Goal: Transaction & Acquisition: Purchase product/service

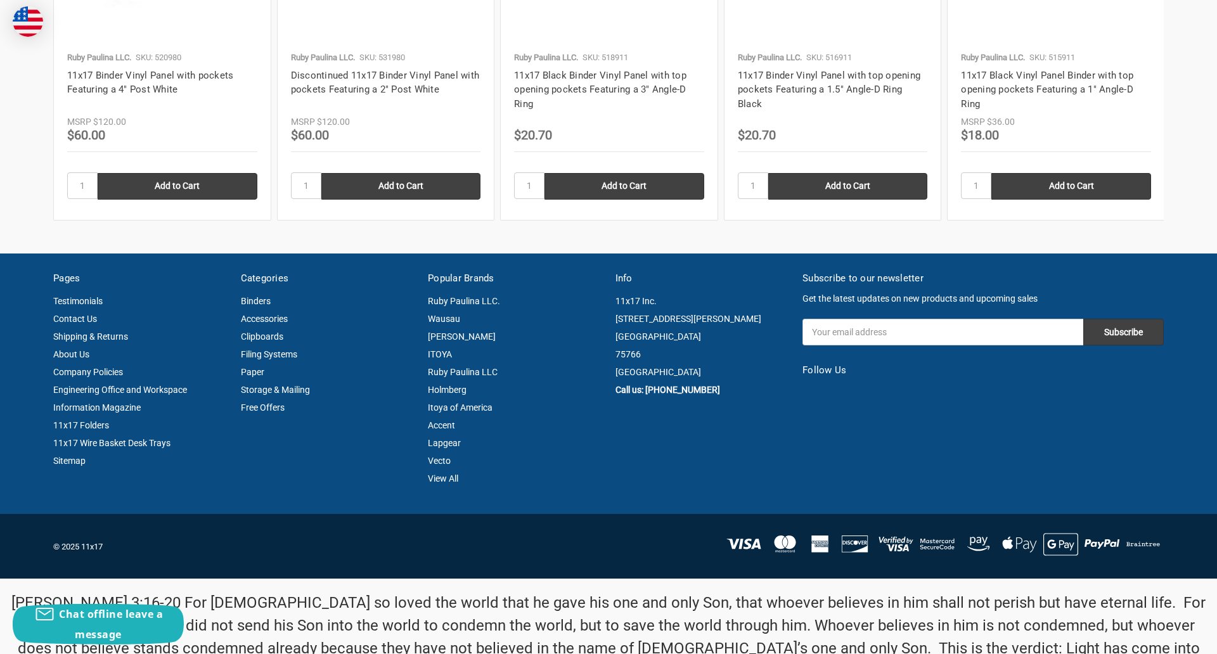
scroll to position [1715, 0]
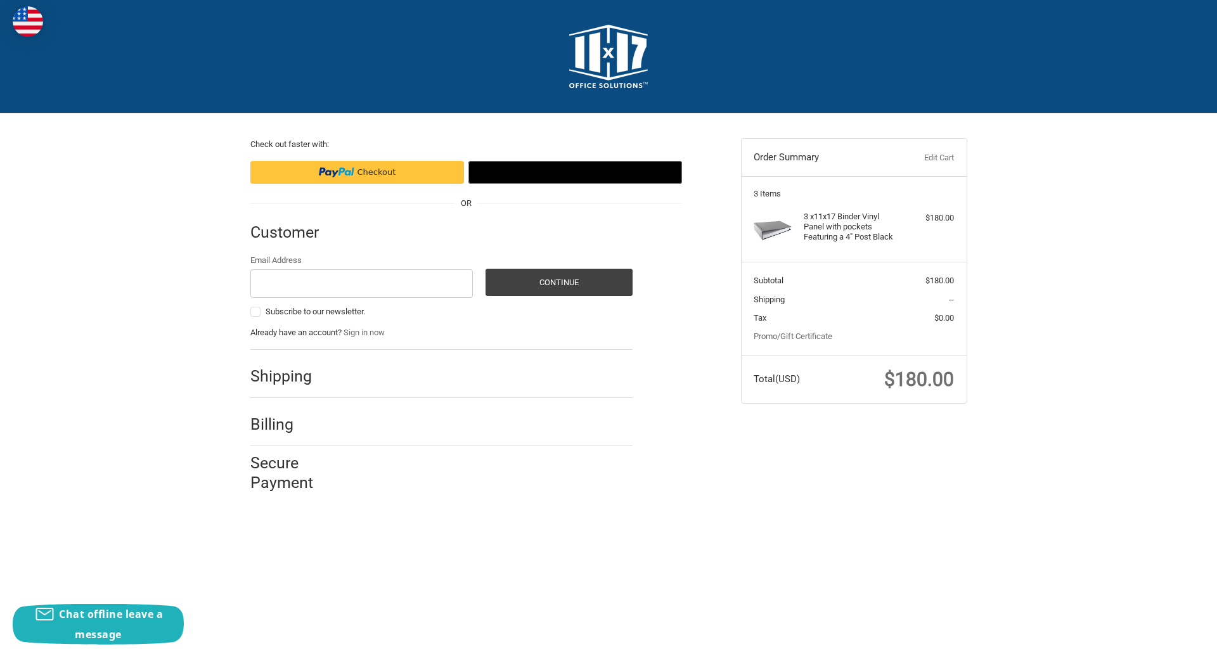
click at [361, 283] on input "Email Address" at bounding box center [361, 283] width 223 height 29
type input "reflectiz@bigcommerce.com"
click at [559, 282] on button "Continue" at bounding box center [559, 282] width 147 height 27
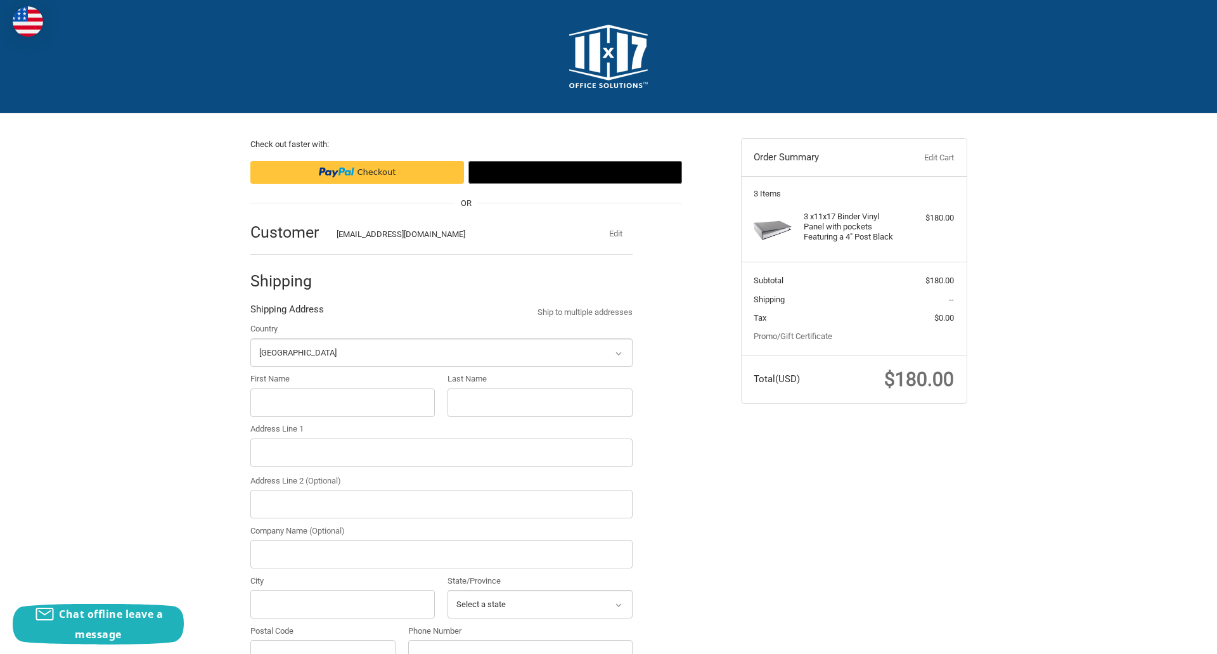
select select "US"
click at [342, 403] on input "First Name" at bounding box center [342, 403] width 185 height 29
type input "reflectiz"
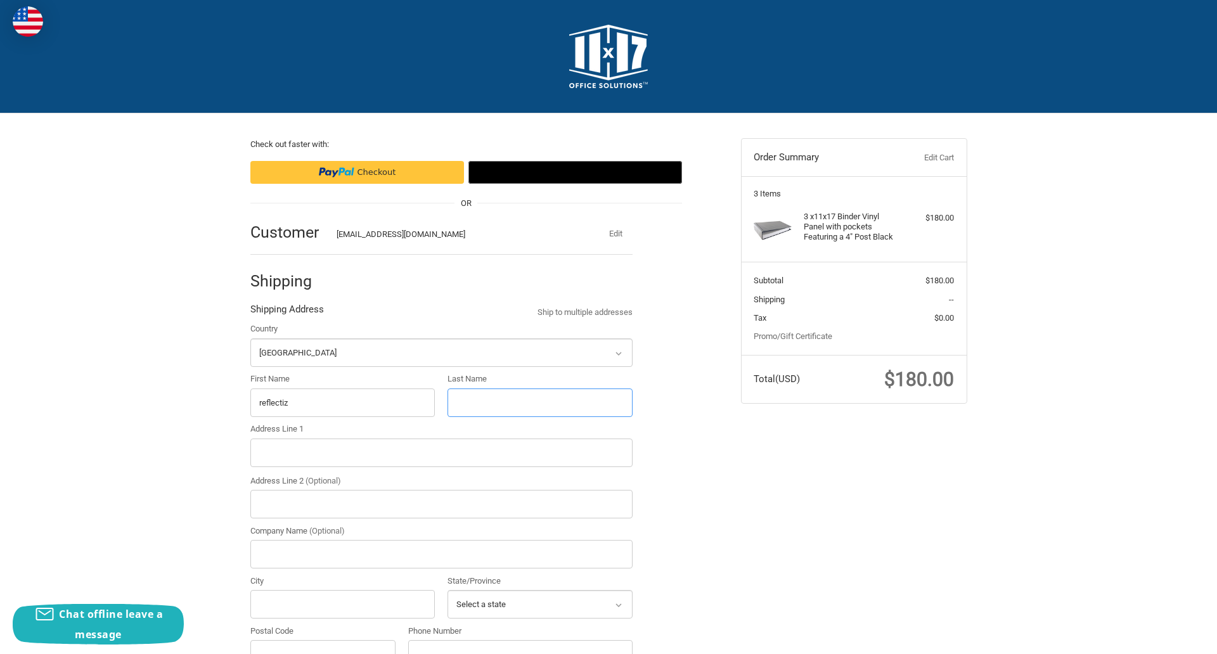
click at [539, 403] on input "Last Name" at bounding box center [540, 403] width 185 height 29
type input "bigcommerce"
click at [323, 640] on input "Postal Code" at bounding box center [323, 654] width 146 height 29
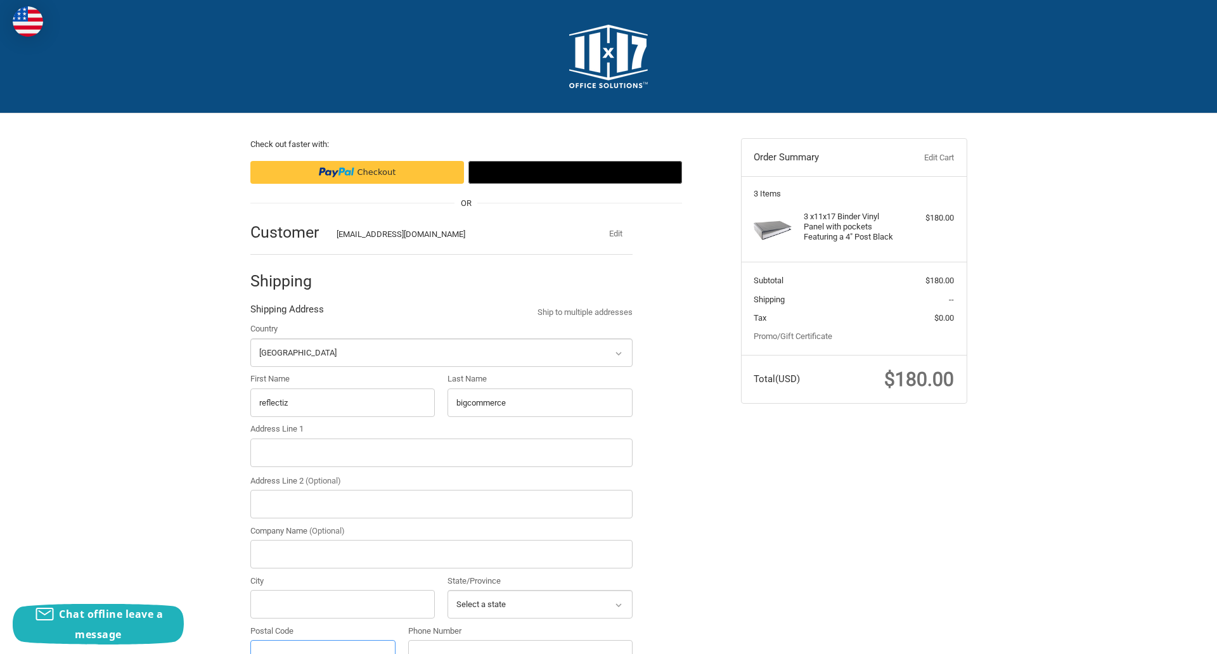
click at [323, 640] on input "Postal Code" at bounding box center [323, 654] width 146 height 29
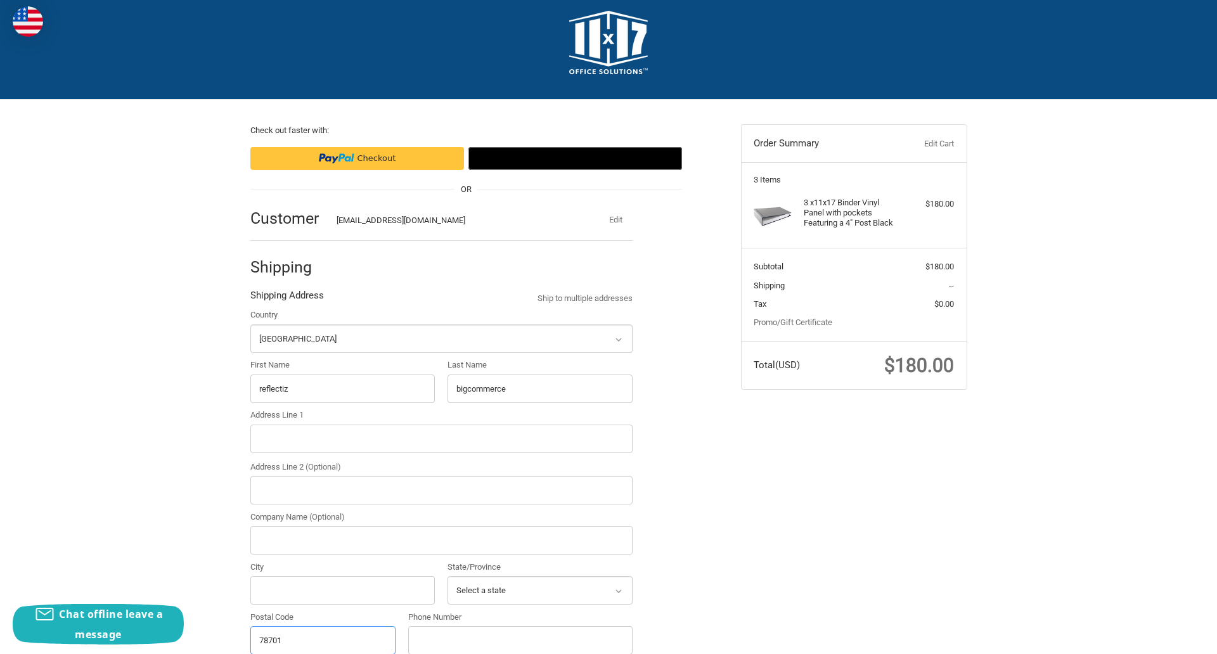
click at [323, 640] on input "78701" at bounding box center [323, 640] width 146 height 29
type input "78701"
click at [441, 439] on input "Address Line 1" at bounding box center [441, 439] width 382 height 29
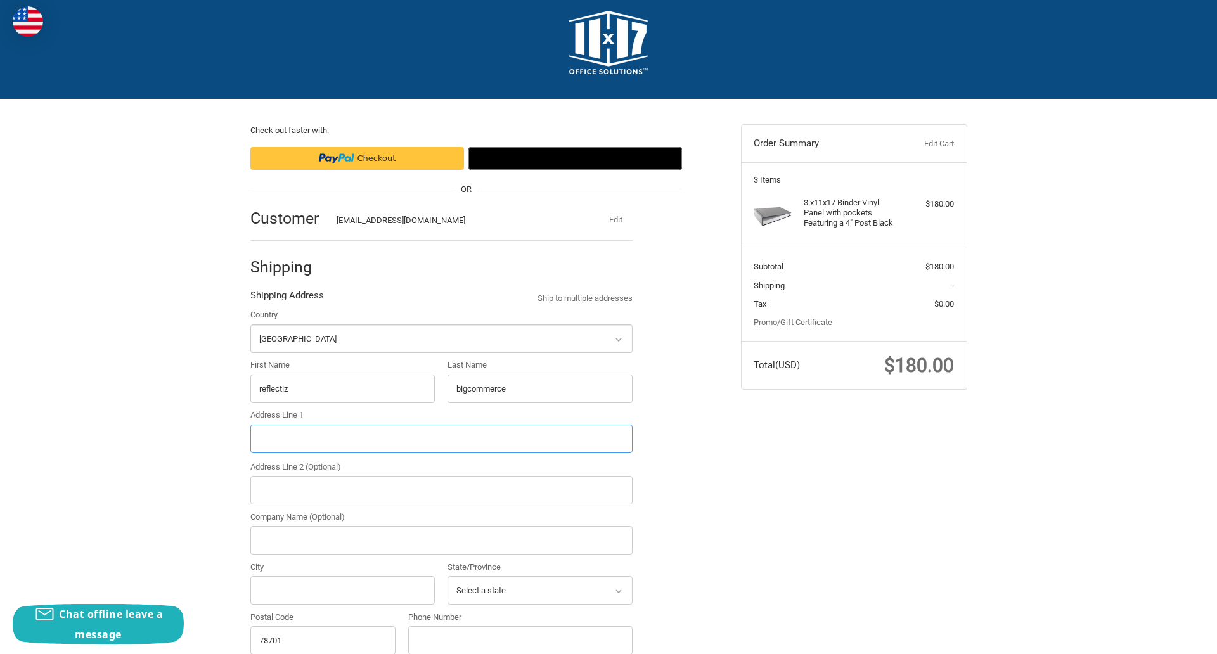
click at [441, 439] on input "Address Line 1" at bounding box center [441, 439] width 382 height 29
type input "11305 4 Points Dr Building 2, Suite 100"
click at [287, 299] on legend "Shipping Address" at bounding box center [287, 298] width 74 height 20
click at [323, 640] on input "78701" at bounding box center [323, 640] width 146 height 29
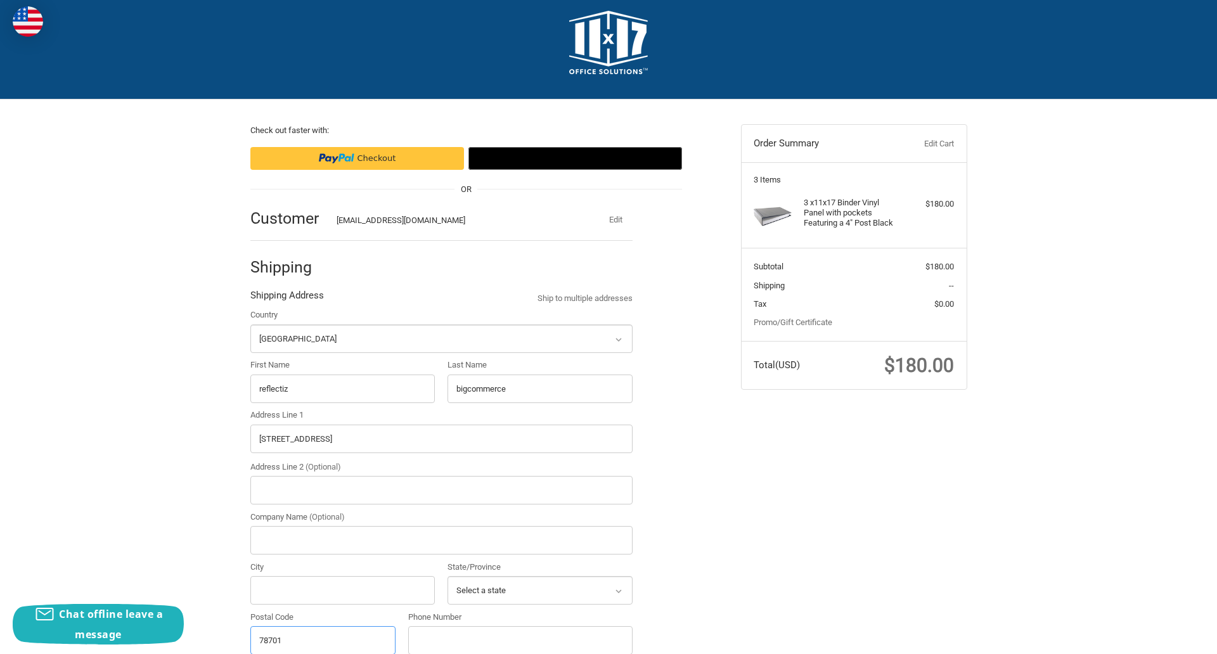
click at [323, 640] on input "78701" at bounding box center [323, 640] width 146 height 29
type input "78701"
select select "[GEOGRAPHIC_DATA]"
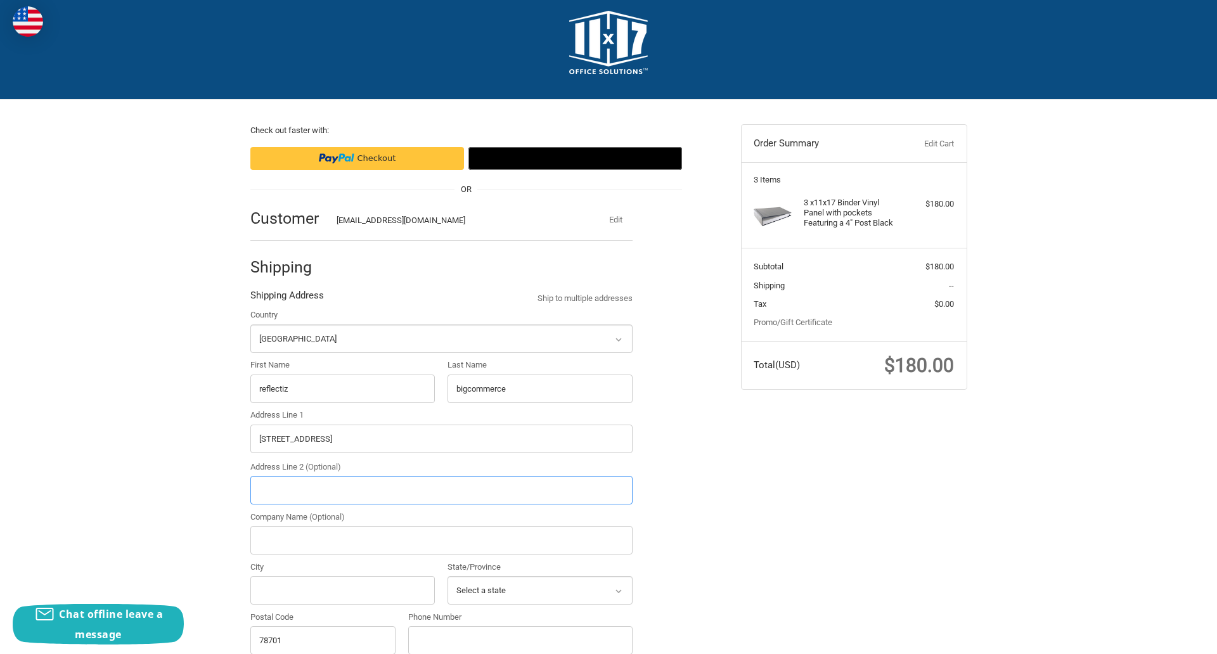
click at [441, 490] on input "Address Line 2 (Optional)" at bounding box center [441, 490] width 382 height 29
type input "2"
click at [342, 590] on input "City" at bounding box center [342, 590] width 185 height 29
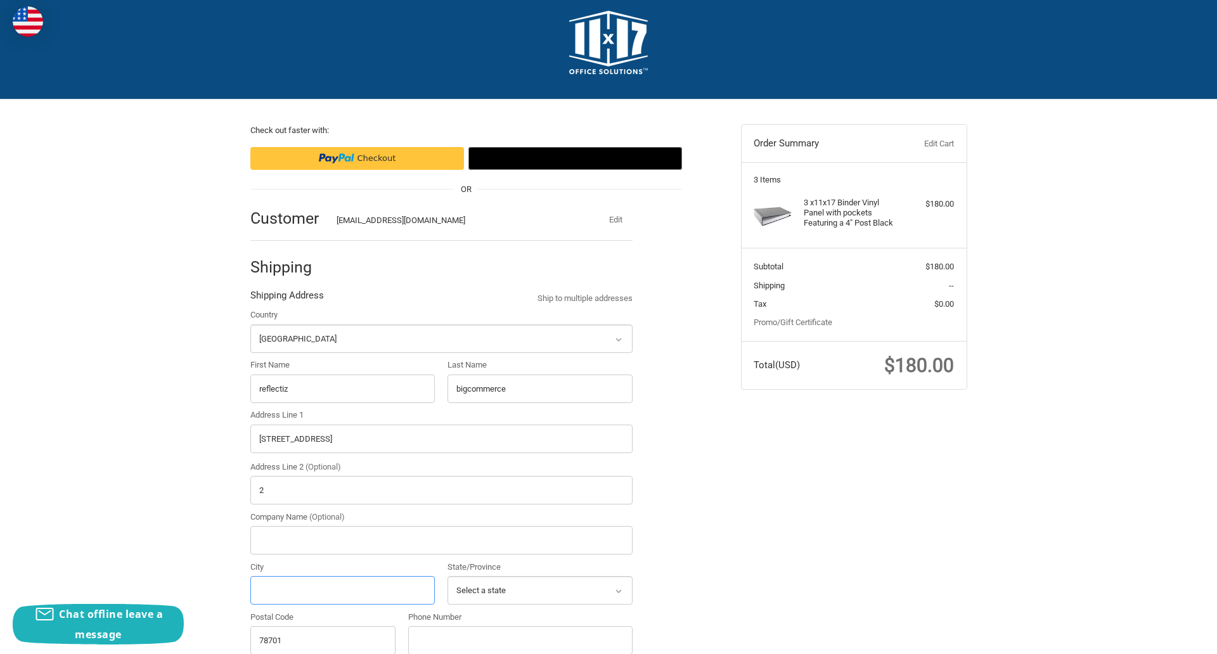
click at [342, 590] on input "City" at bounding box center [342, 590] width 185 height 29
click at [342, 590] on input "Austin" at bounding box center [342, 590] width 185 height 29
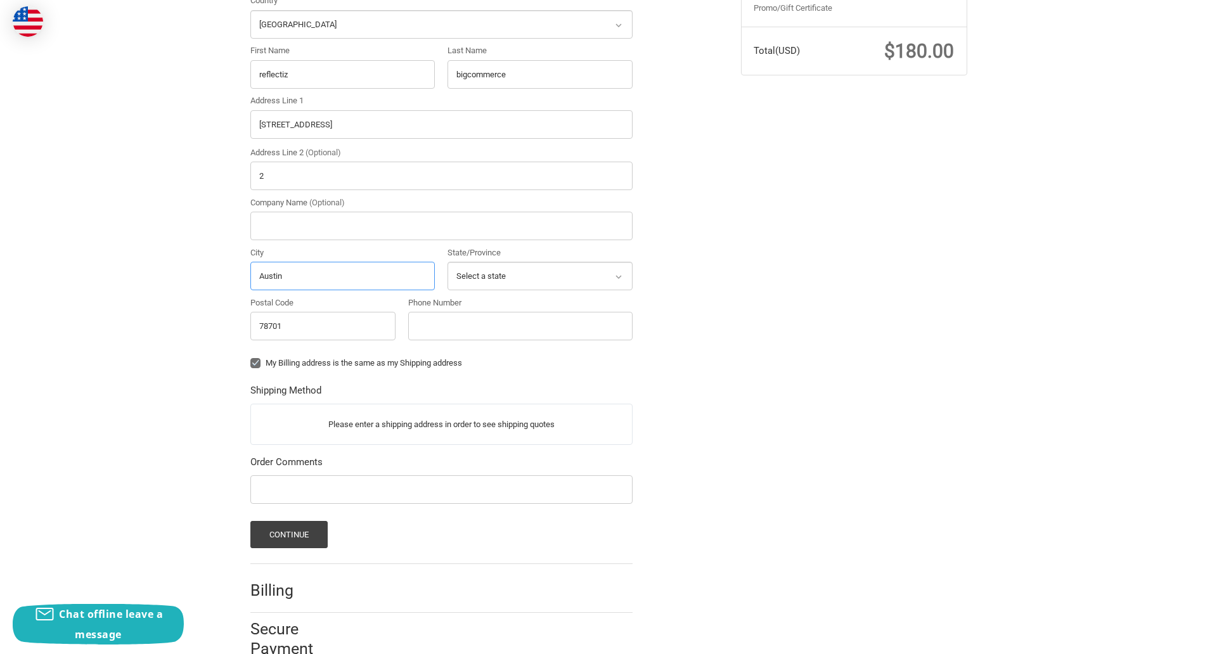
scroll to position [359, 0]
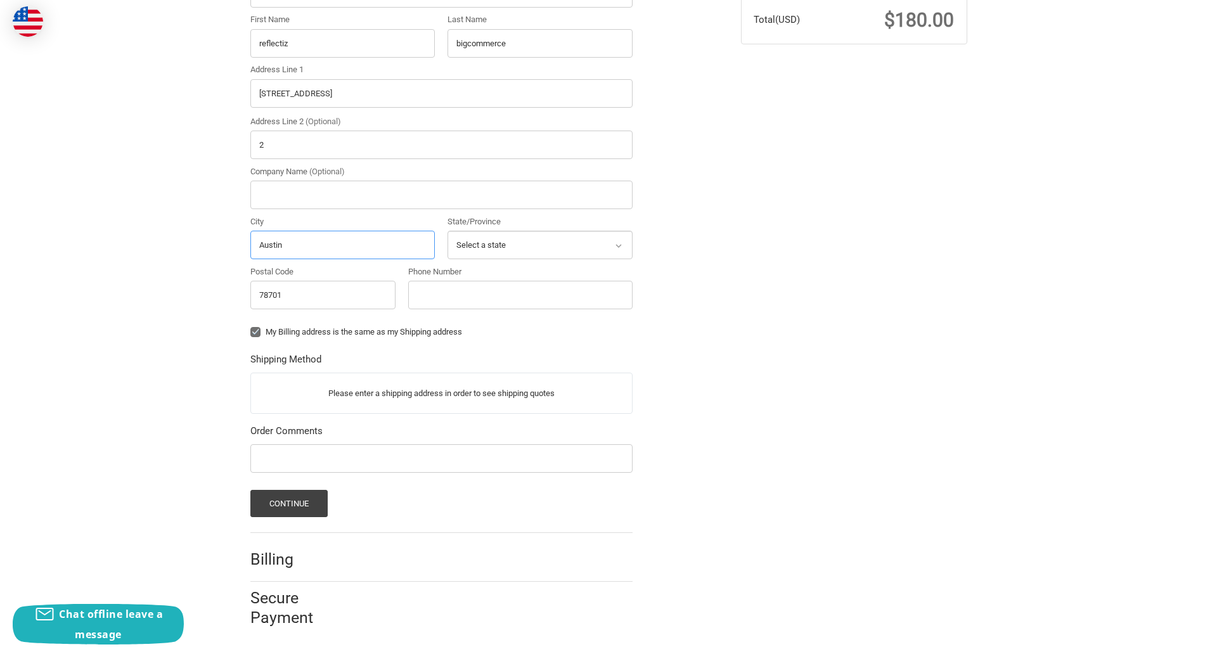
type input "Austin"
click at [520, 295] on input "Phone Number" at bounding box center [520, 295] width 224 height 29
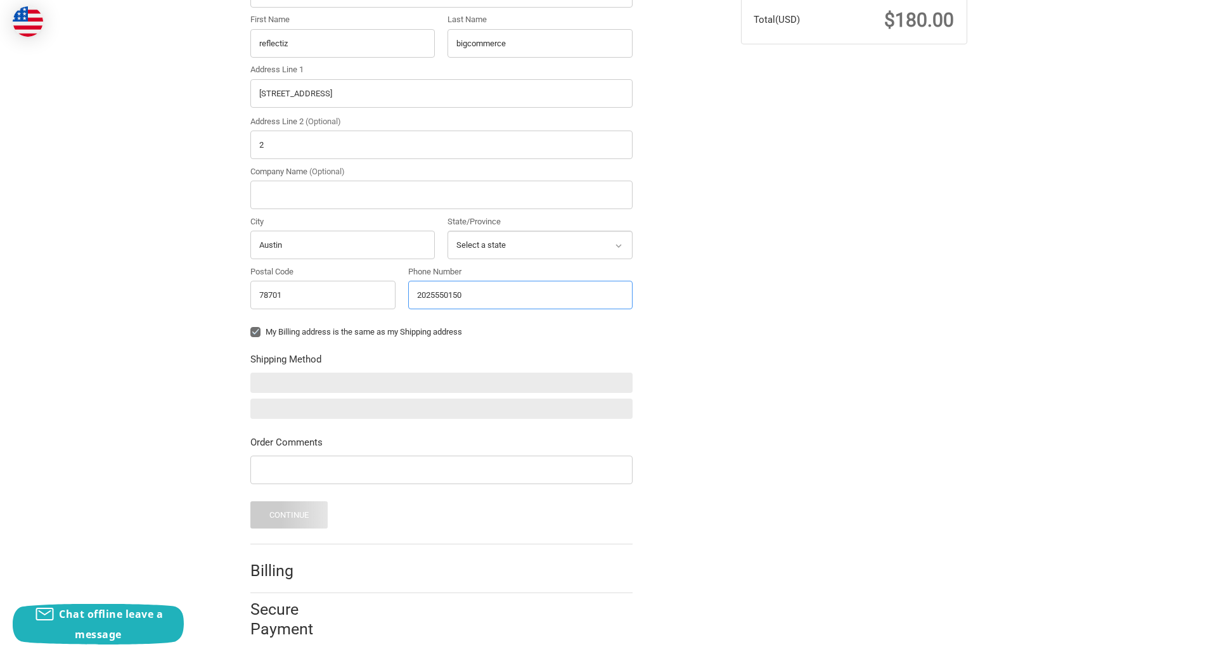
type input "2025550150"
click at [441, 195] on input "Company Name (Optional)" at bounding box center [441, 195] width 382 height 29
type input "bigcommerce"
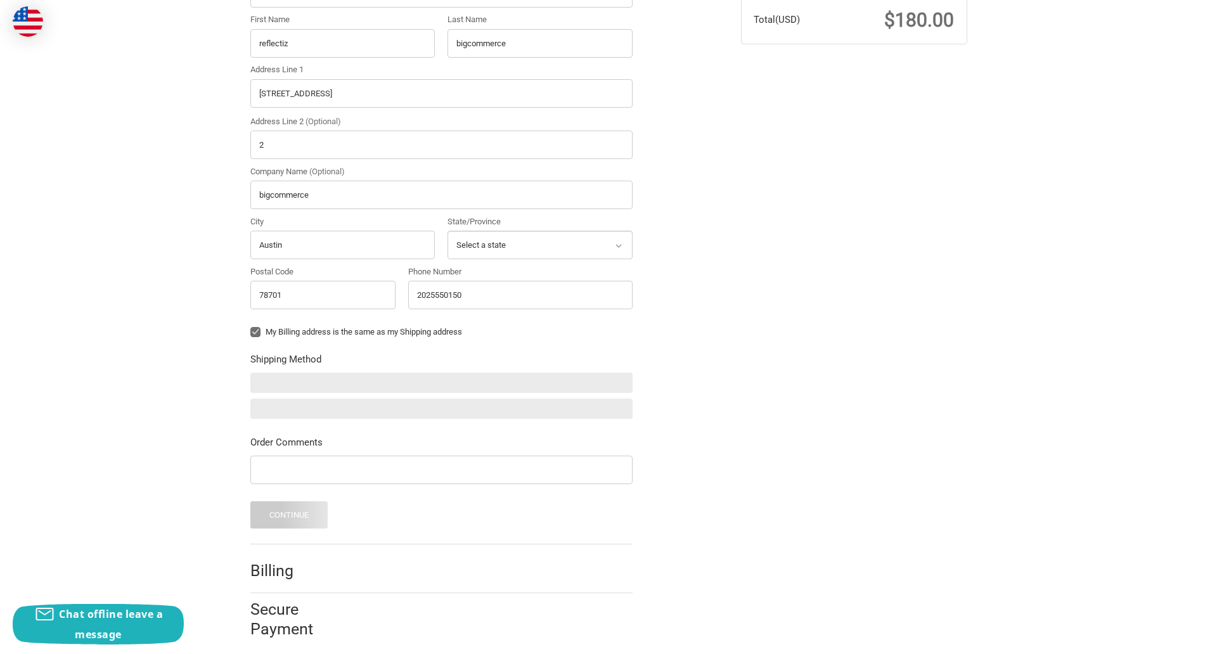
click at [250, 342] on form "Country Select a country Afghanistan Åland Islands Albania Algeria American Sam…" at bounding box center [441, 245] width 382 height 565
click at [250, 486] on form "Country Select a country Afghanistan Åland Islands Albania Algeria American Sam…" at bounding box center [441, 245] width 382 height 565
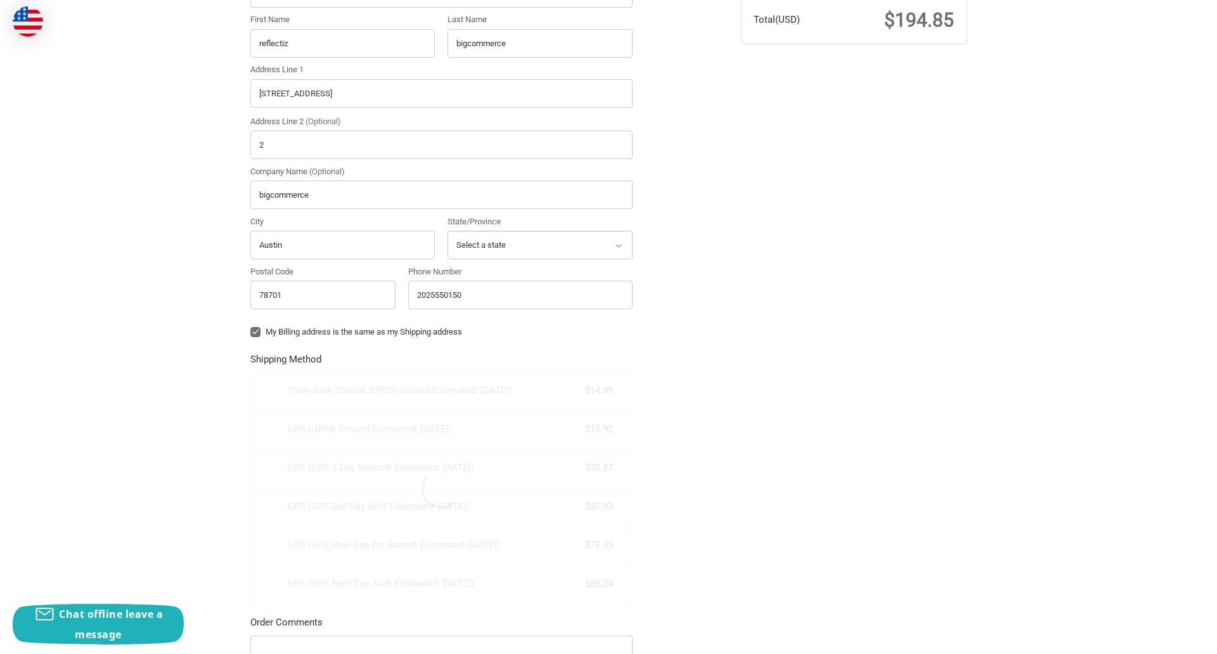
radio input "true"
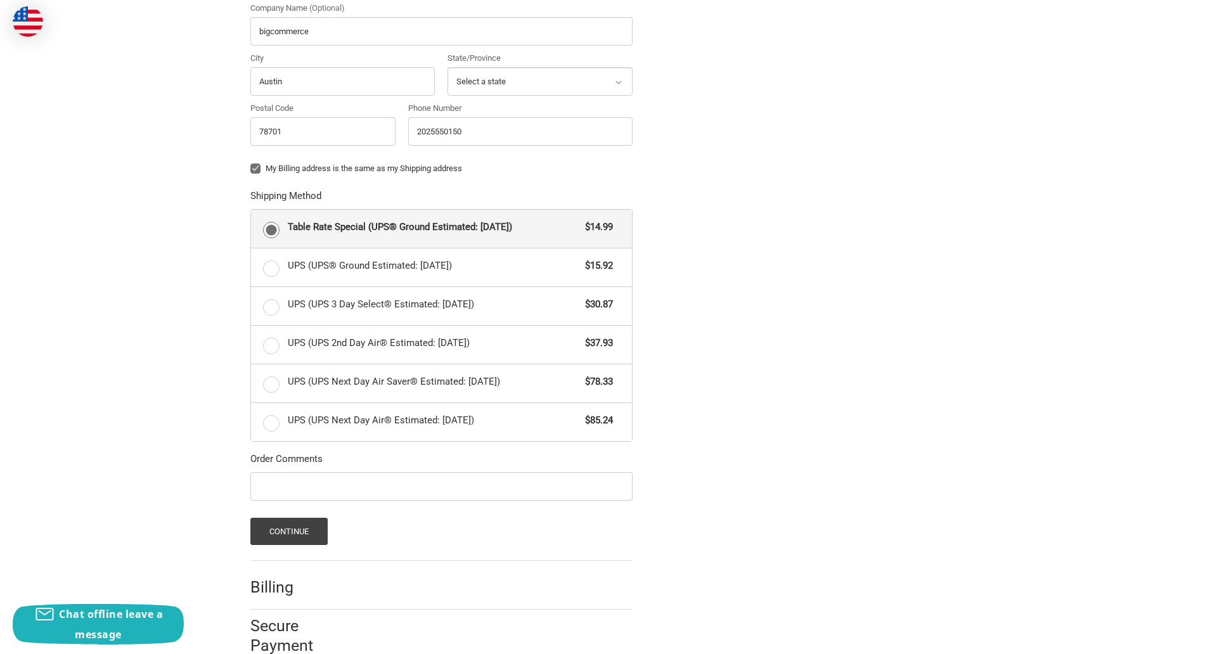
scroll to position [551, 0]
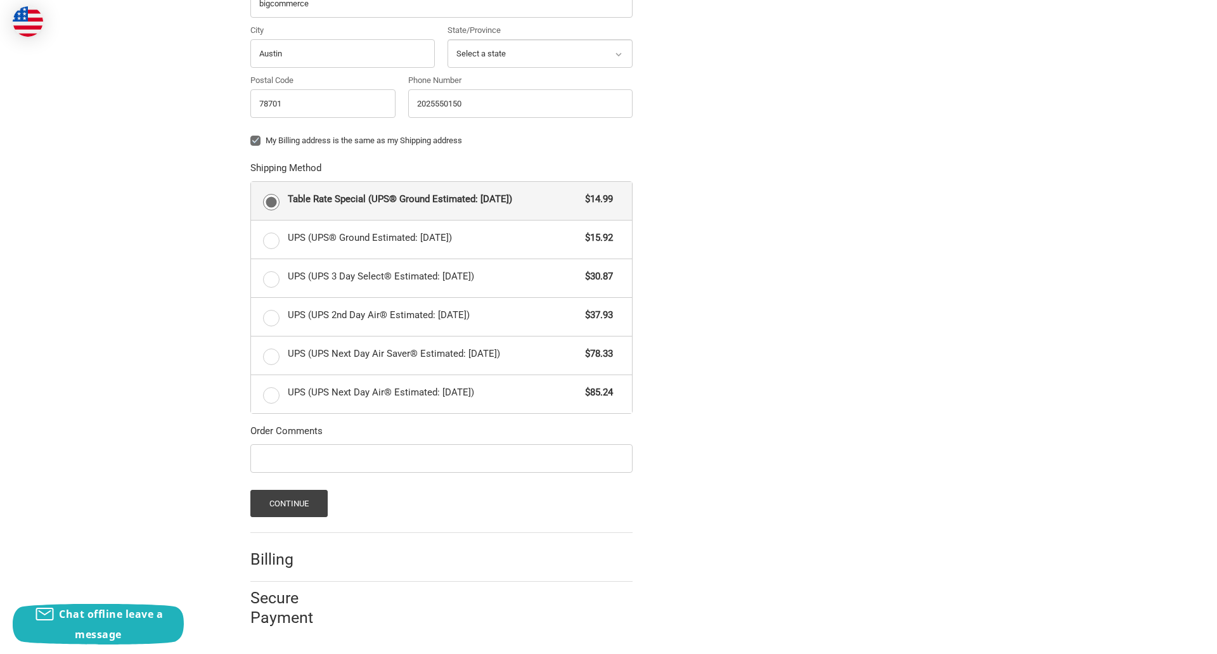
click at [441, 200] on span "Table Rate Special (UPS® Ground Estimated: Fri, Oct 17)" at bounding box center [434, 199] width 292 height 15
click at [252, 183] on input "Table Rate Special (UPS® Ground Estimated: Fri, Oct 17) $14.99" at bounding box center [251, 182] width 1 height 1
click at [288, 503] on button "Continue" at bounding box center [289, 503] width 78 height 27
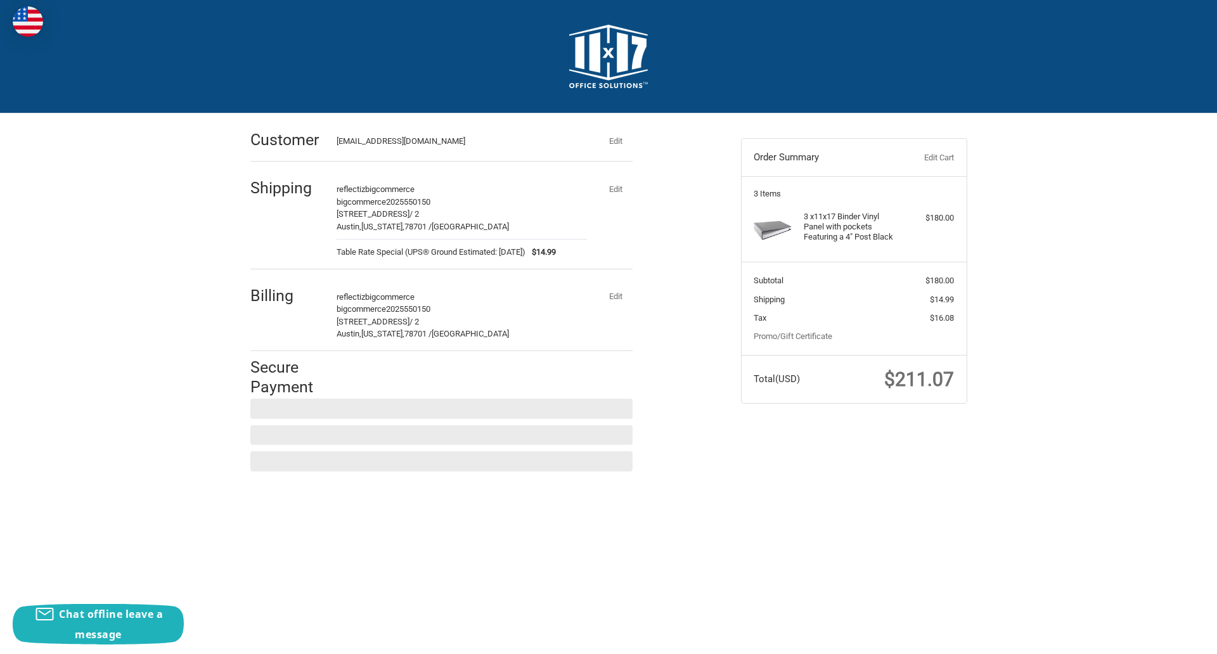
scroll to position [0, 0]
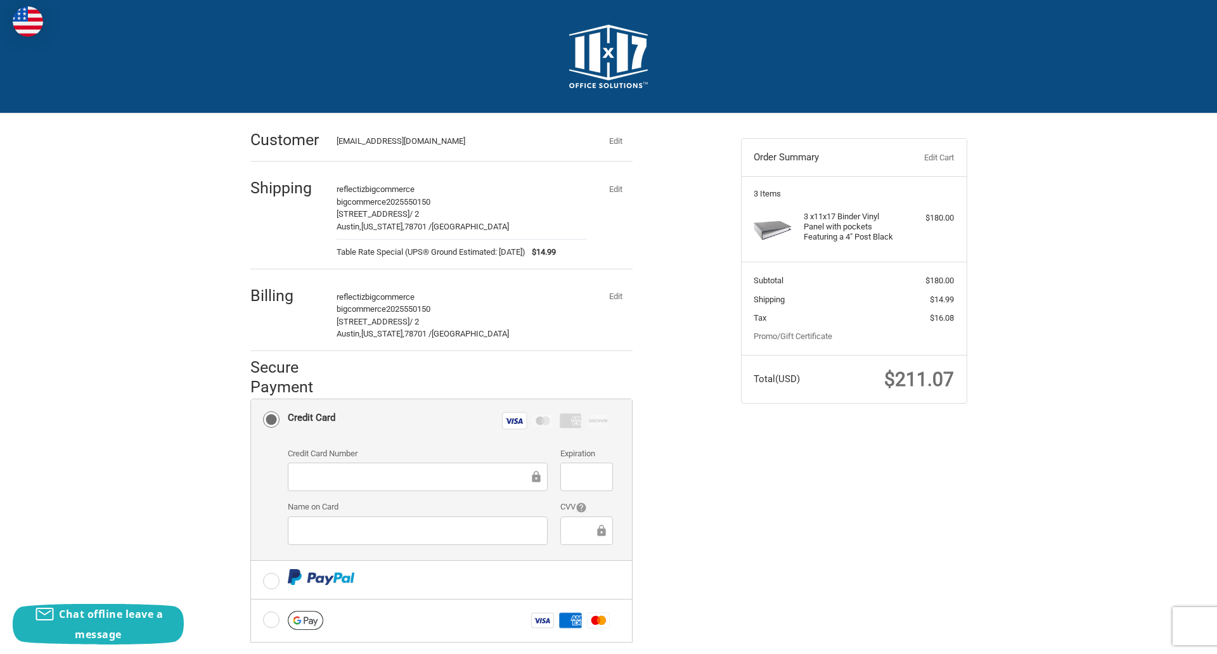
checkbox input "true"
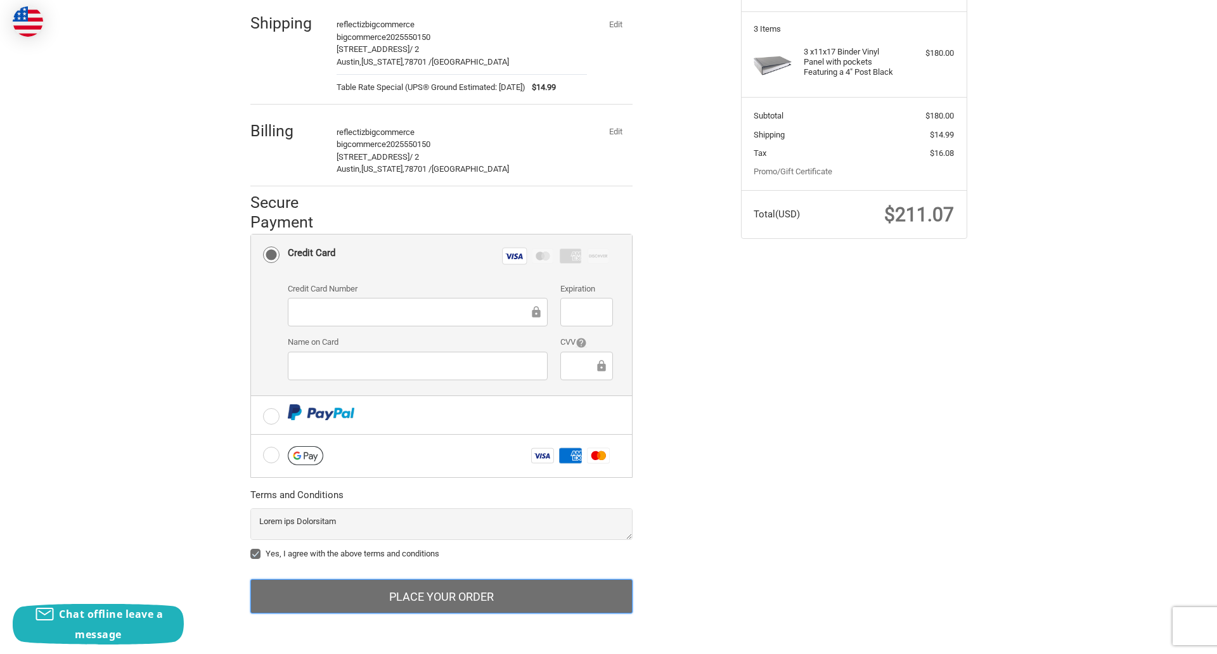
click at [441, 597] on button "Place Your Order" at bounding box center [441, 596] width 382 height 34
